Goal: Task Accomplishment & Management: Use online tool/utility

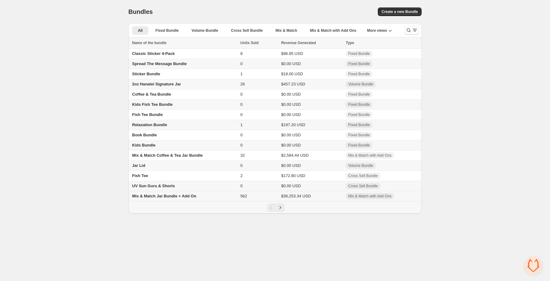
click at [171, 198] on span "Mix & Match Jar Bundle + Add On" at bounding box center [164, 196] width 64 height 5
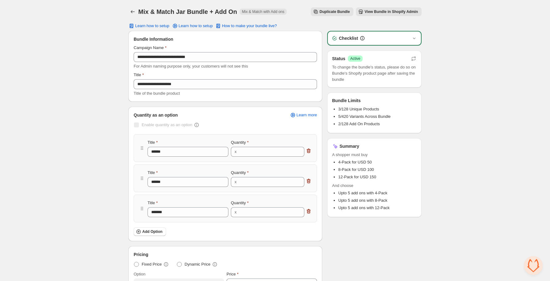
click at [382, 12] on span "View Bundle in Shopify Admin" at bounding box center [390, 11] width 53 height 5
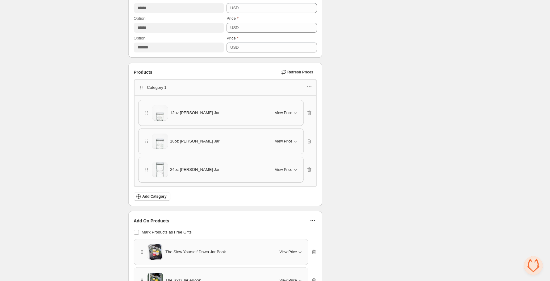
scroll to position [314, 0]
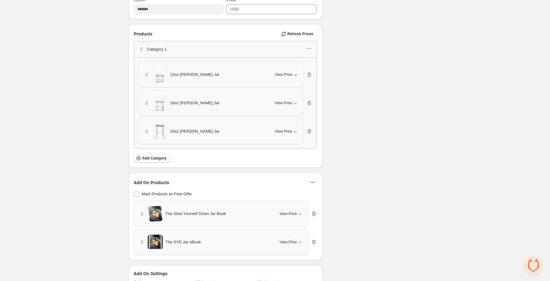
click at [285, 72] on span "View Price" at bounding box center [283, 74] width 17 height 5
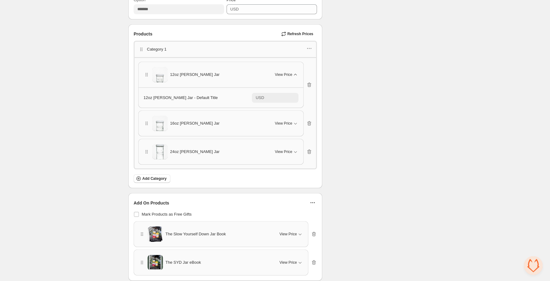
click at [285, 72] on span "View Price" at bounding box center [283, 74] width 17 height 5
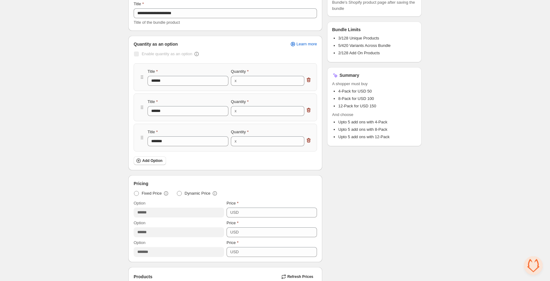
scroll to position [0, 0]
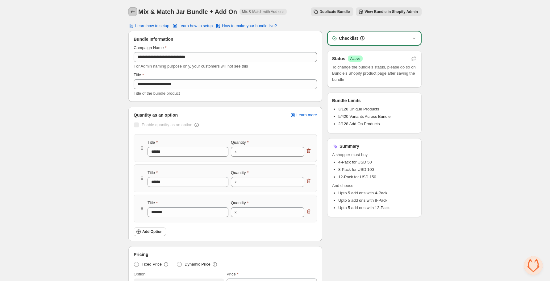
click at [132, 11] on icon "Back" at bounding box center [133, 12] width 6 height 6
